Goal: Task Accomplishment & Management: Use online tool/utility

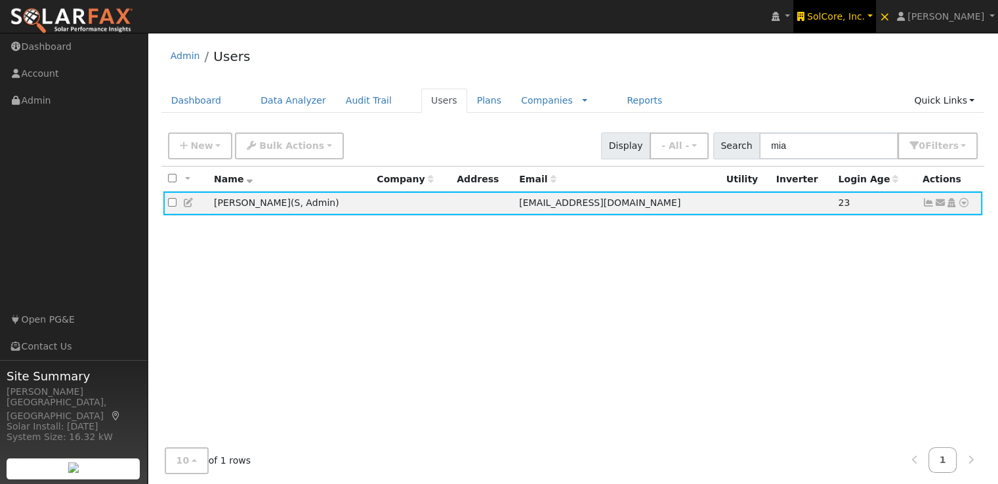
click at [861, 18] on span "SolCore, Inc." at bounding box center [836, 16] width 58 height 10
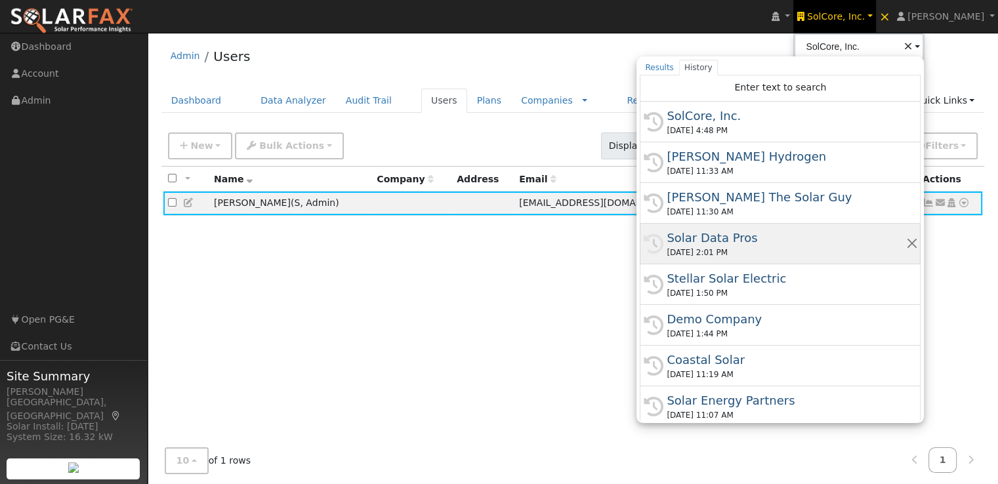
click at [736, 232] on div "Solar Data Pros" at bounding box center [785, 238] width 239 height 18
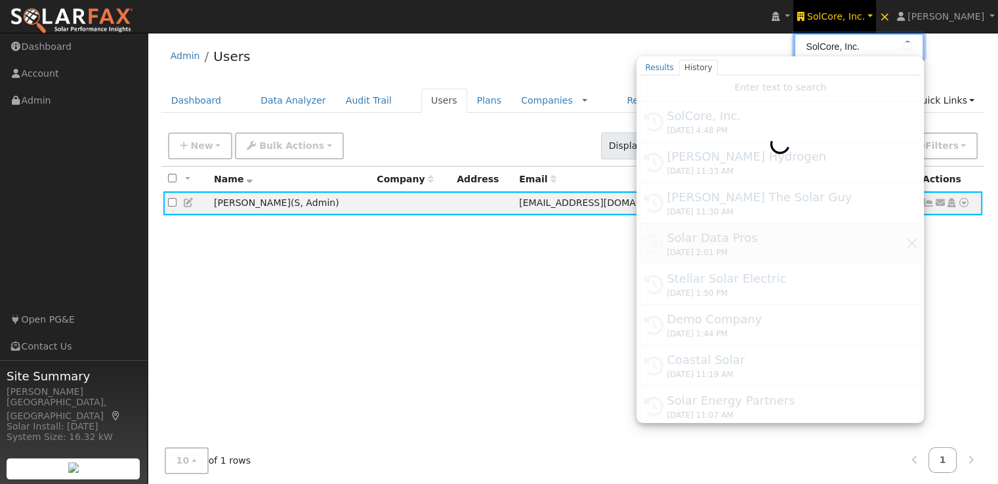
type input "Solar Data Pros"
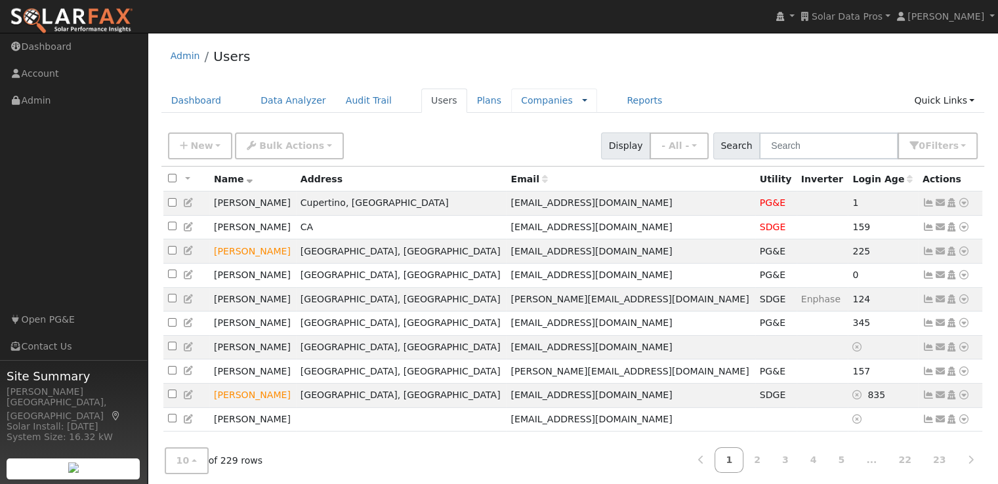
click at [582, 100] on link at bounding box center [584, 101] width 5 height 14
click at [519, 123] on link "Rate Schedules" at bounding box center [552, 124] width 91 height 18
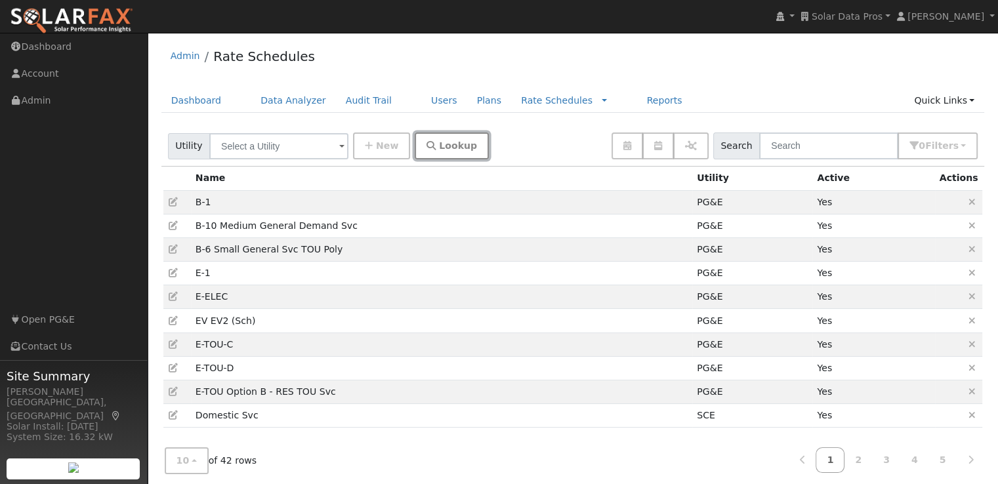
click at [439, 140] on span "Lookup" at bounding box center [458, 145] width 38 height 10
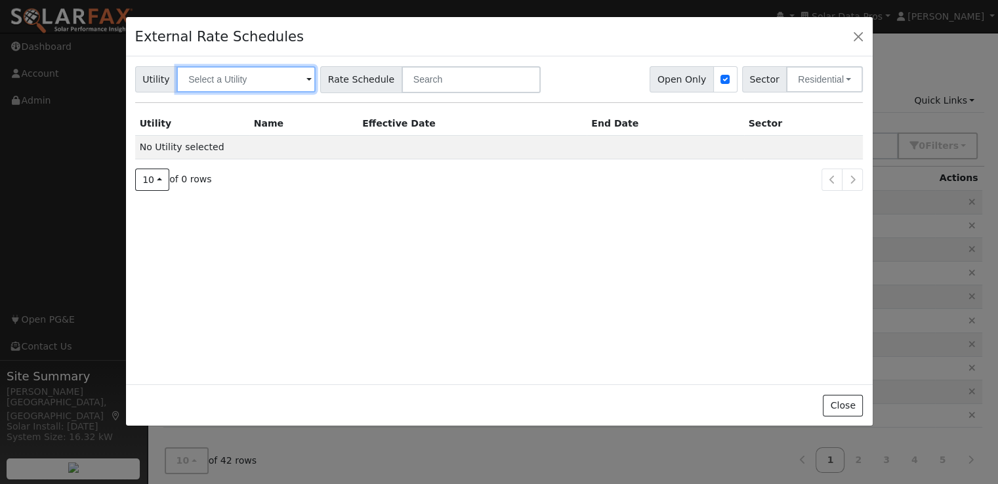
click at [291, 85] on input "text" at bounding box center [245, 79] width 139 height 26
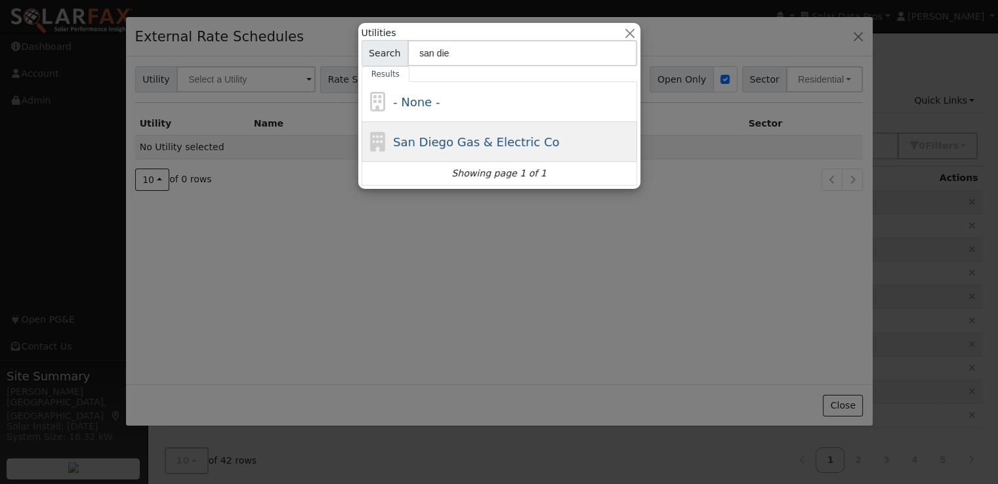
type input "san die"
click at [429, 138] on span "San Diego Gas & Electric Co" at bounding box center [476, 142] width 167 height 14
type input "San Diego Gas & Electric Co"
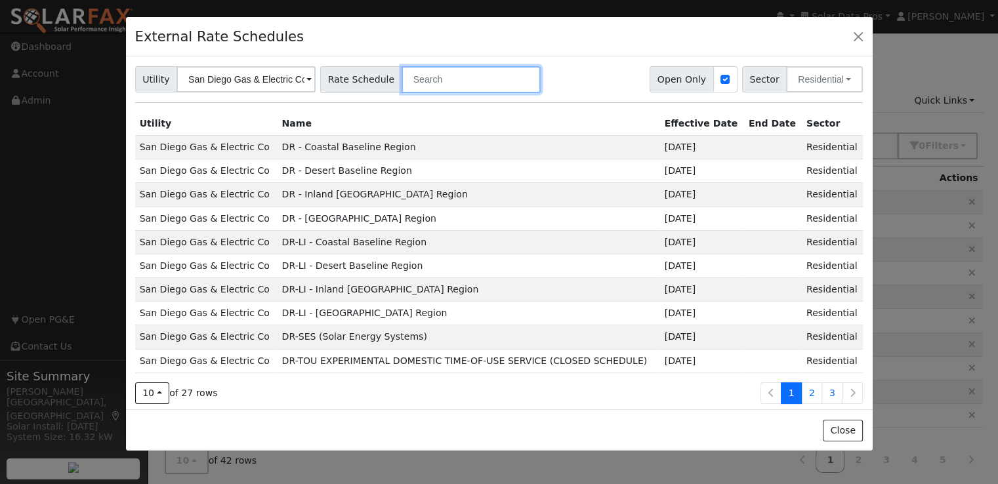
click at [434, 83] on input "text" at bounding box center [470, 79] width 139 height 27
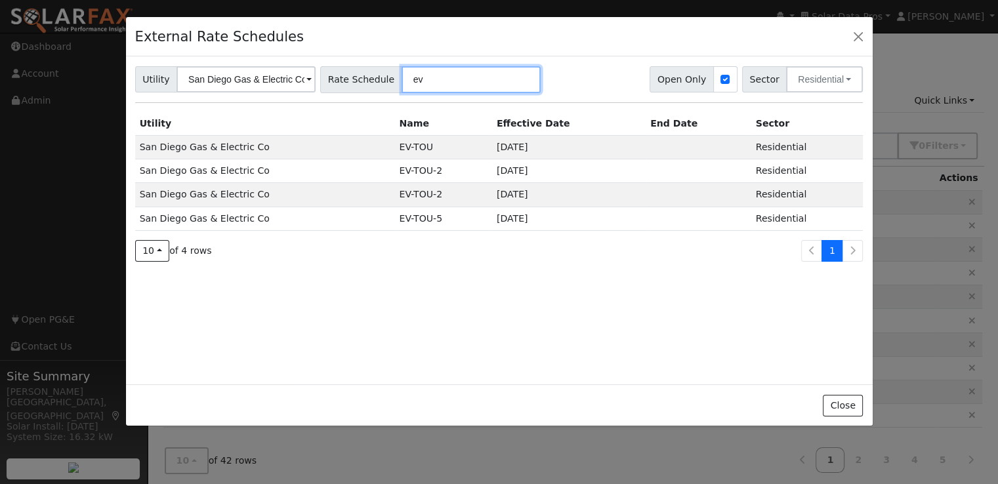
type input "ev"
click at [296, 169] on td "San Diego Gas & Electric Co" at bounding box center [265, 171] width 260 height 24
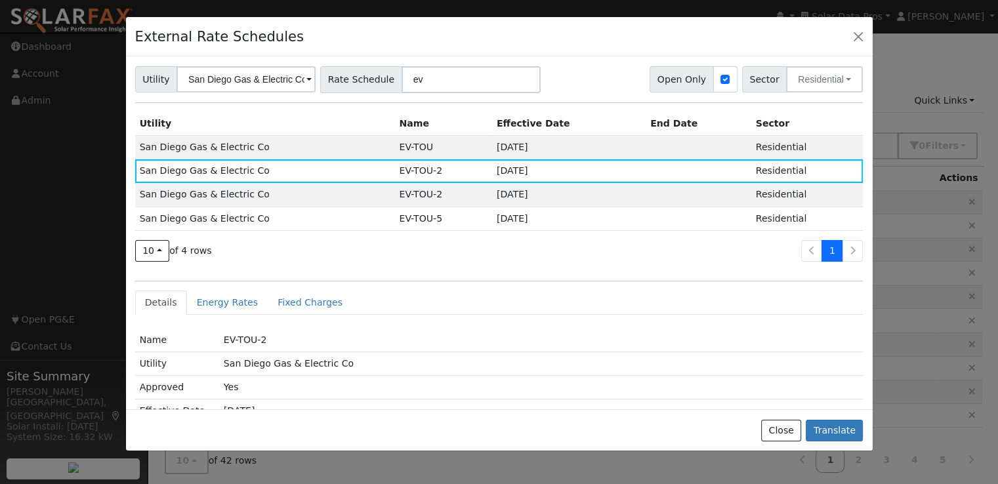
click at [291, 197] on td "San Diego Gas & Electric Co" at bounding box center [265, 195] width 260 height 24
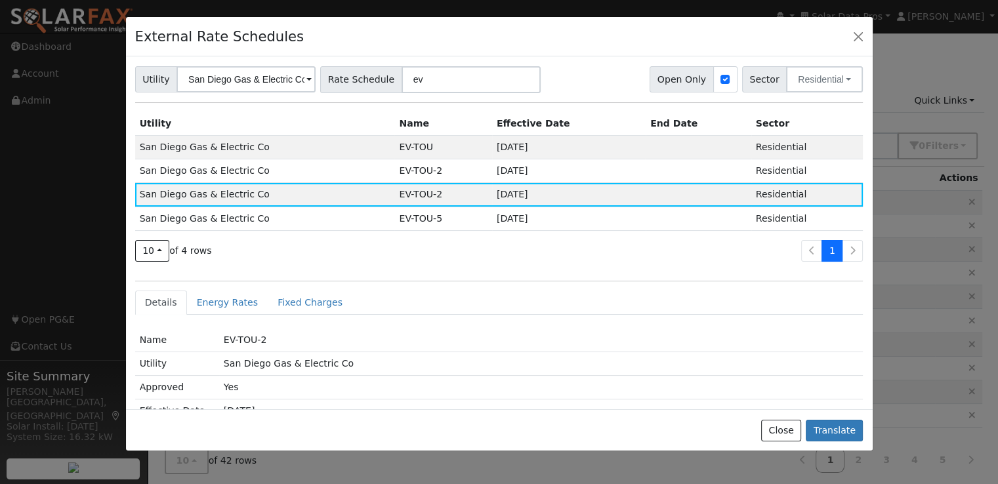
click at [319, 168] on td "San Diego Gas & Electric Co" at bounding box center [265, 171] width 260 height 24
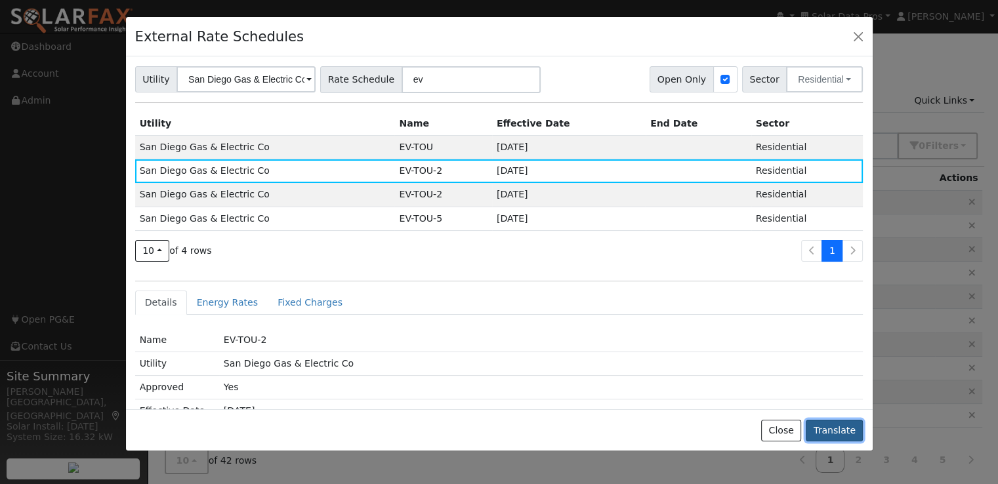
click at [837, 428] on button "Translate" at bounding box center [833, 431] width 57 height 22
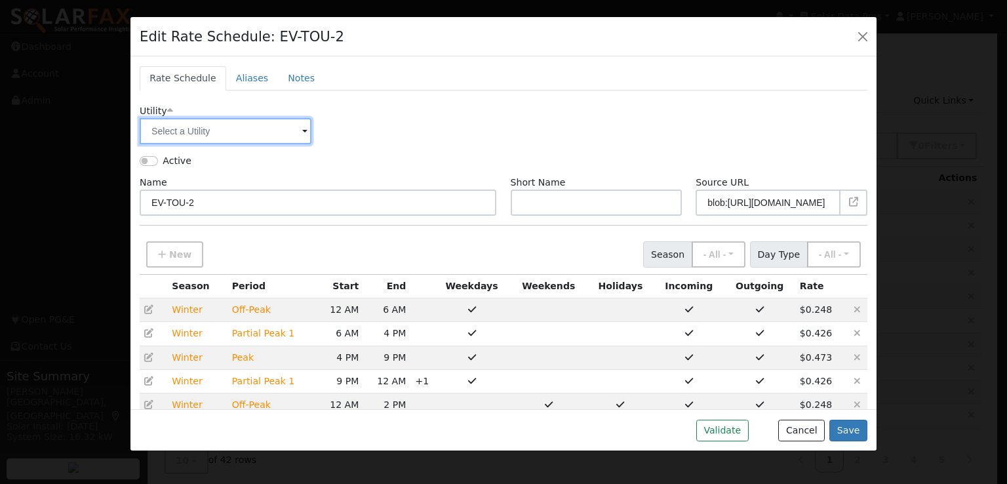
click at [262, 134] on input "text" at bounding box center [226, 131] width 172 height 26
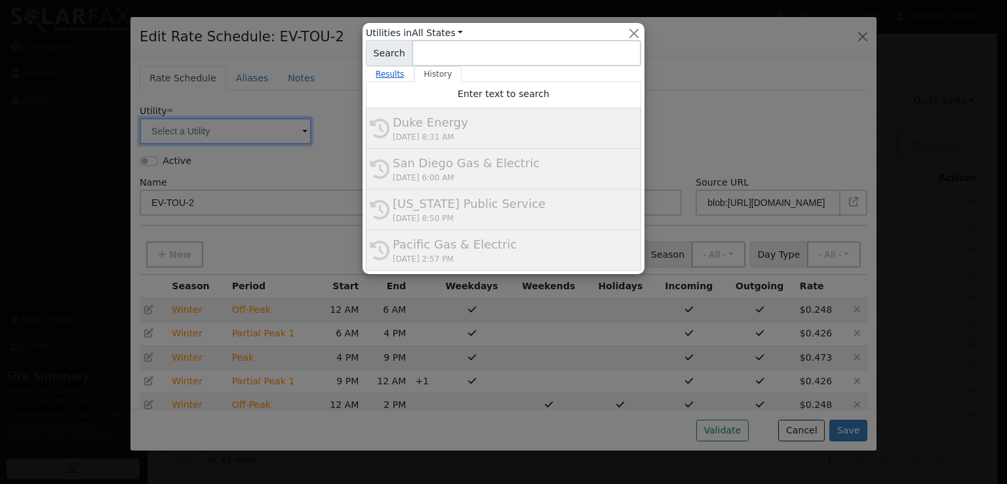
click at [381, 73] on link "Results" at bounding box center [390, 74] width 49 height 16
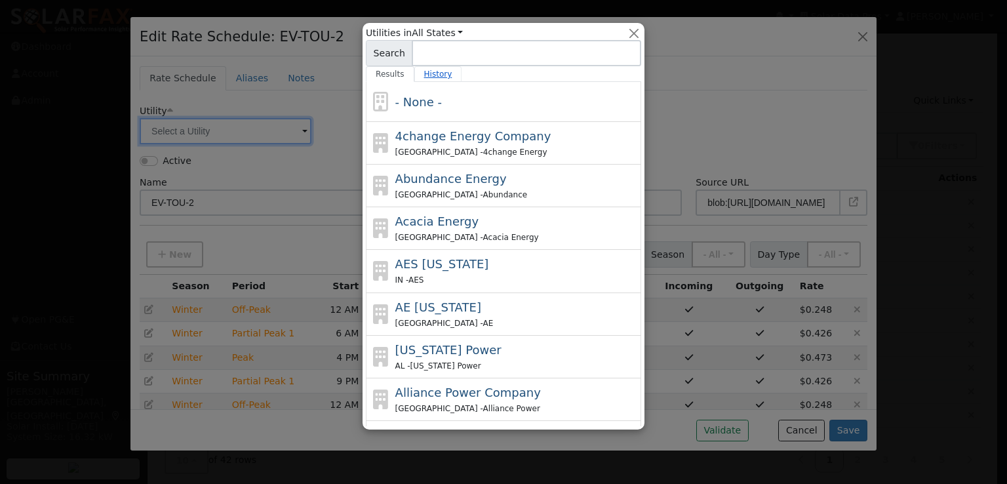
click at [432, 74] on link "History" at bounding box center [438, 74] width 48 height 16
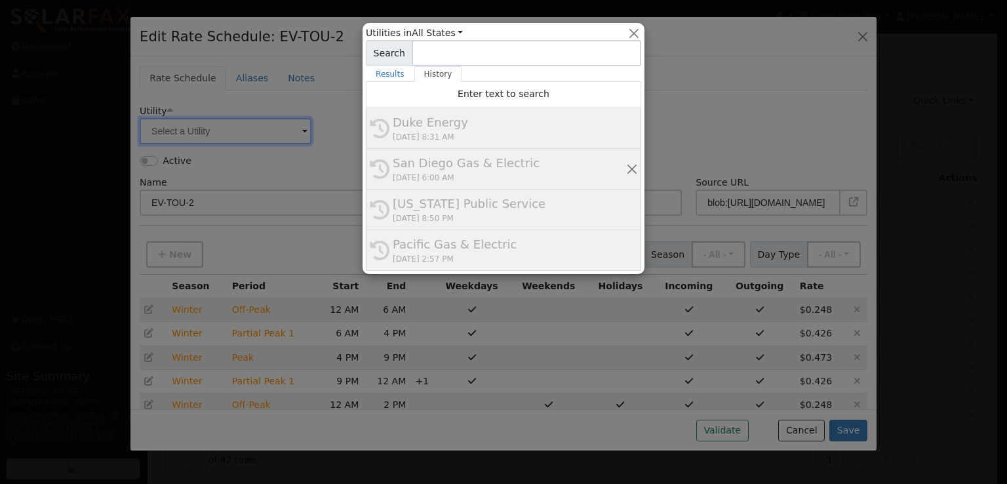
click at [439, 161] on div "San Diego Gas & Electric" at bounding box center [509, 163] width 233 height 18
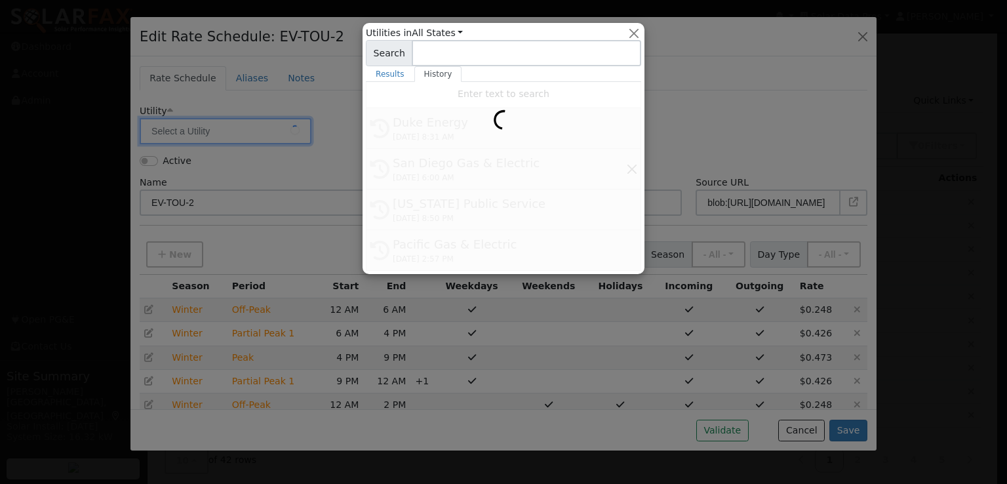
type input "San Diego Gas & Electric"
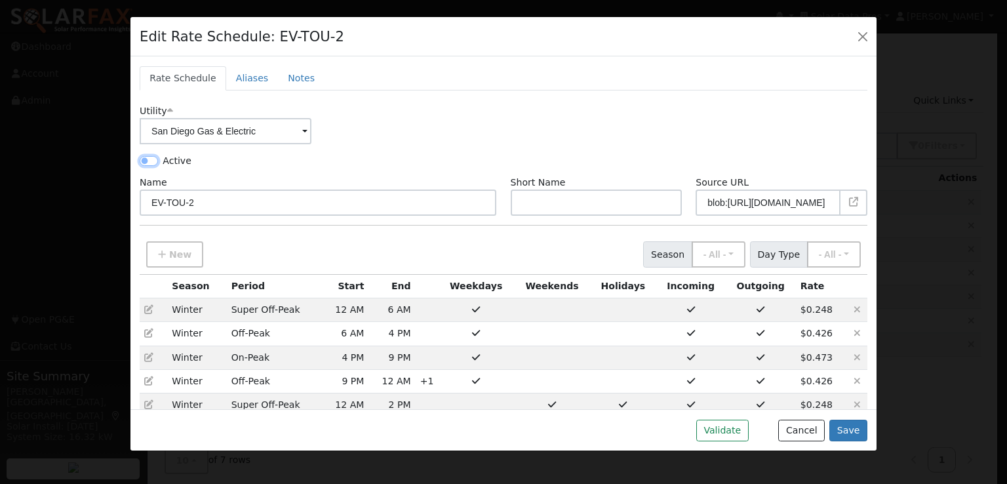
click at [150, 158] on input "Active" at bounding box center [149, 160] width 18 height 9
checkbox input "true"
click at [724, 431] on button "Validate" at bounding box center [723, 431] width 52 height 22
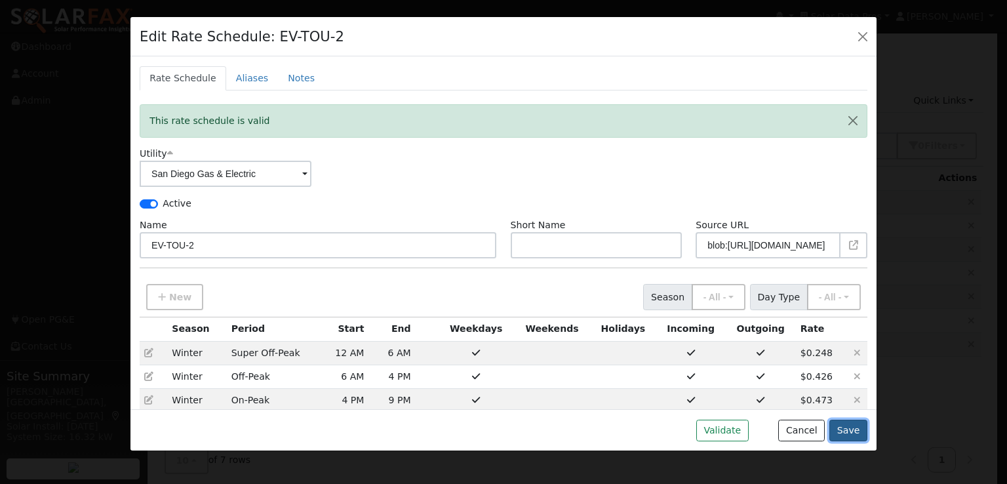
click at [858, 425] on button "Save" at bounding box center [849, 431] width 38 height 22
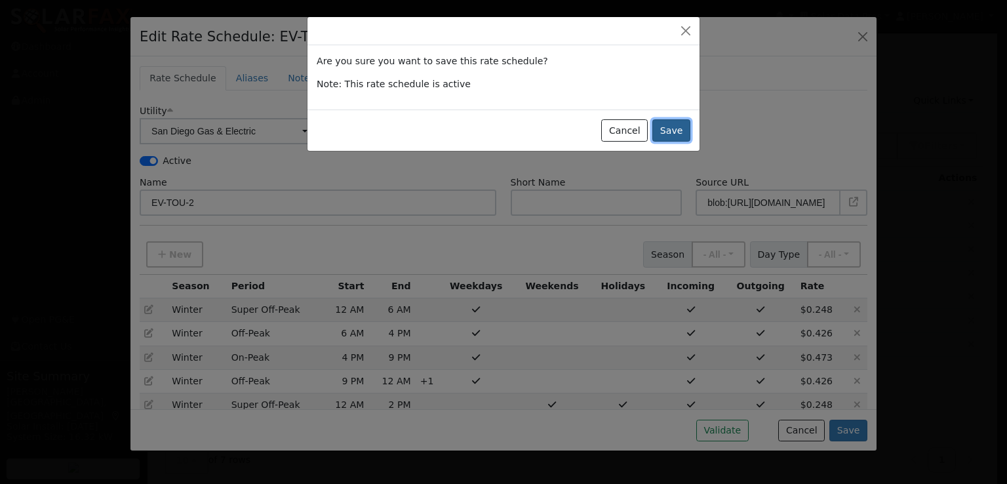
click at [672, 128] on button "Save" at bounding box center [672, 130] width 38 height 22
